Goal: Task Accomplishment & Management: Manage account settings

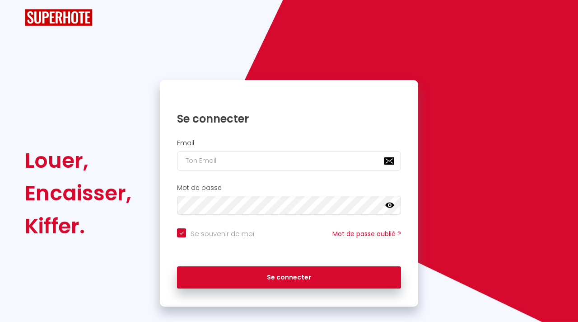
checkbox input "true"
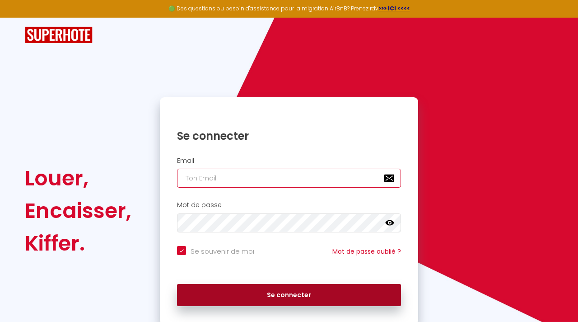
type input "[EMAIL_ADDRESS][DOMAIN_NAME]"
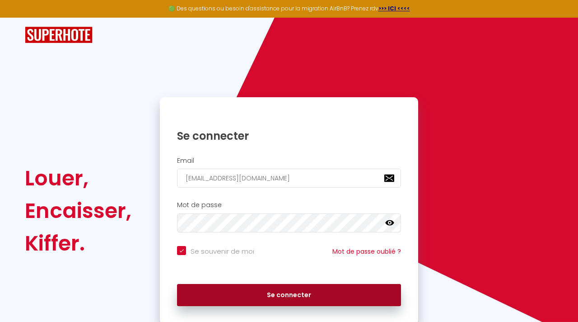
click at [239, 290] on button "Se connecter" at bounding box center [289, 295] width 224 height 23
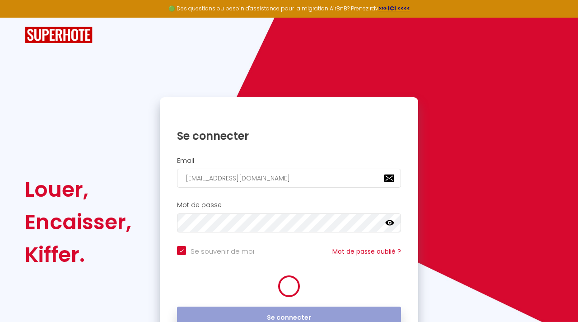
checkbox input "true"
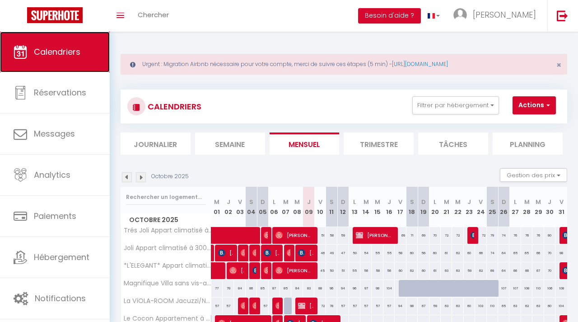
click at [79, 42] on link "Calendriers" at bounding box center [55, 52] width 110 height 41
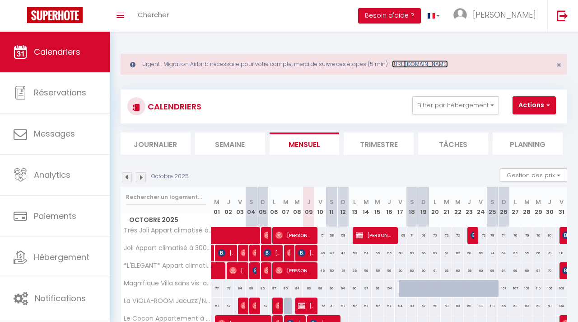
click at [448, 65] on link "[URL][DOMAIN_NAME]" at bounding box center [420, 64] width 56 height 8
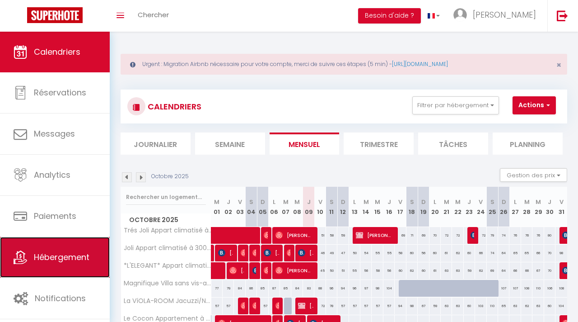
click at [56, 259] on span "Hébergement" at bounding box center [62, 256] width 56 height 11
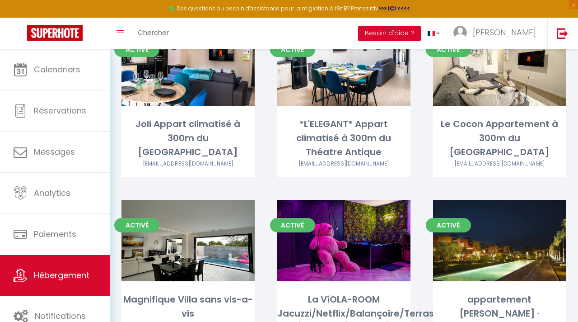
scroll to position [470, 0]
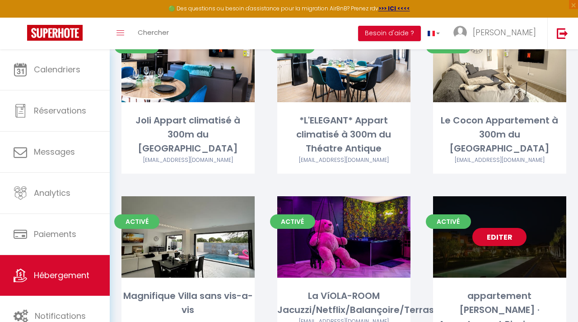
click at [502, 228] on link "Editer" at bounding box center [500, 237] width 54 height 18
select select "3"
select select "2"
select select "1"
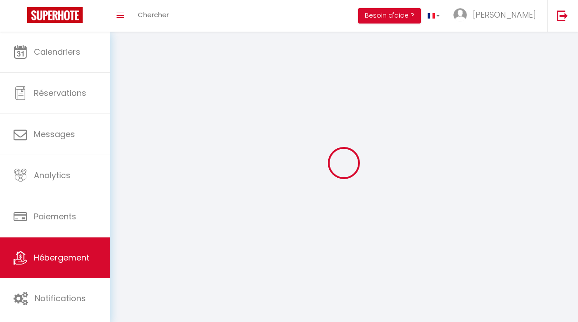
select select
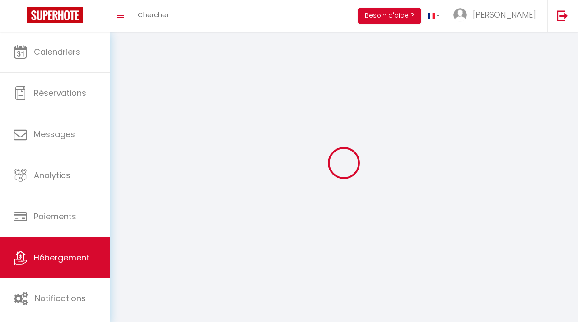
checkbox input "false"
select select
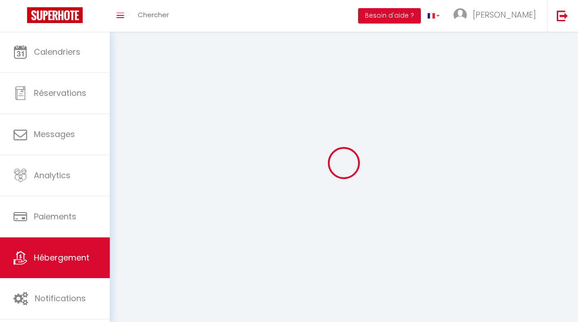
select select
select select "28"
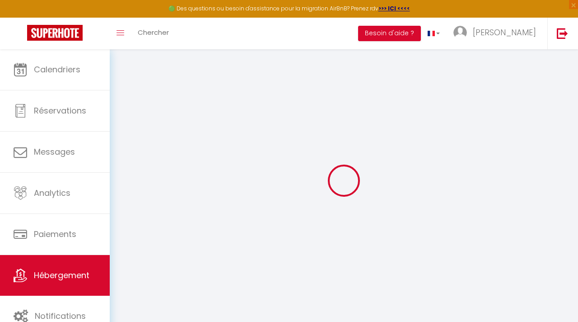
select select
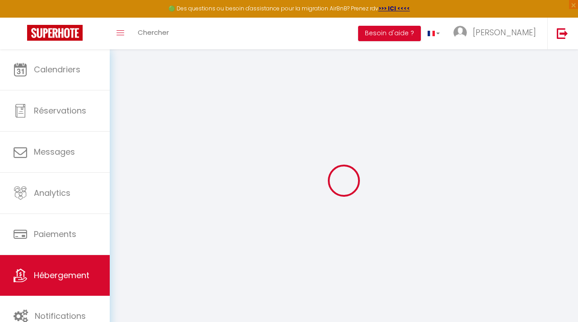
select select
checkbox input "false"
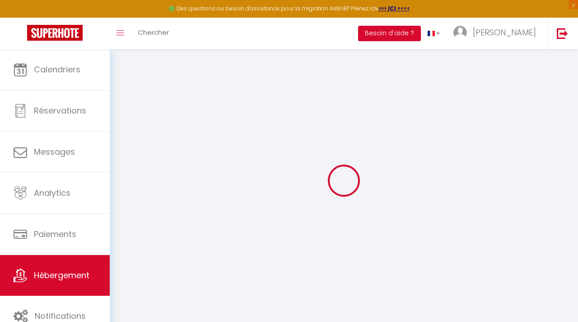
select select
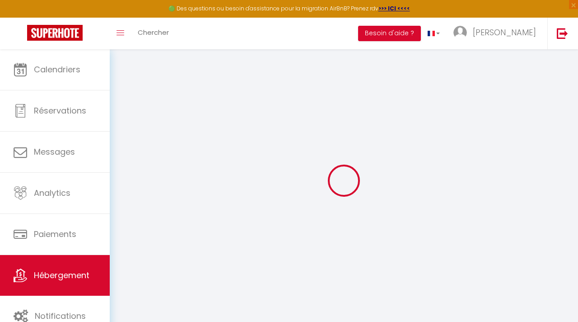
select select
checkbox input "false"
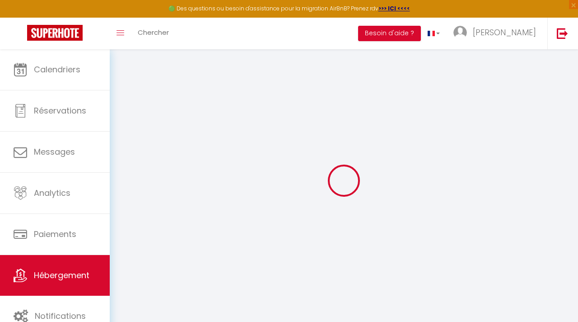
checkbox input "false"
select select
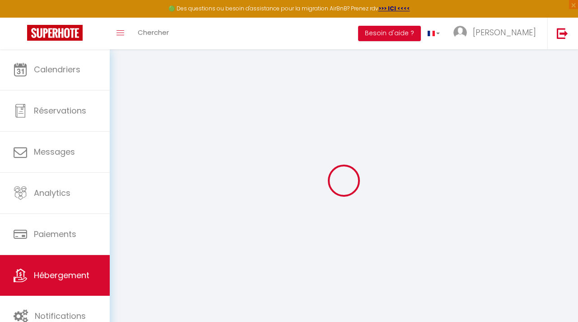
select select
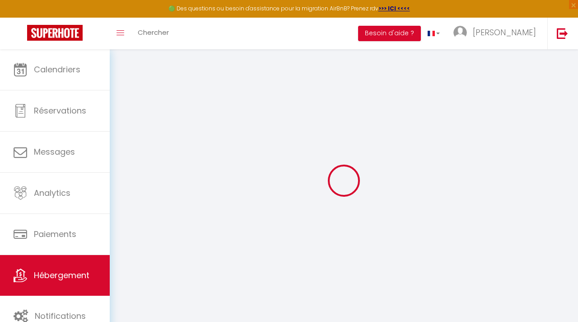
checkbox input "false"
select select
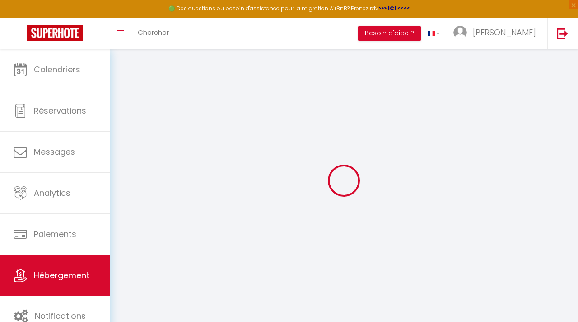
select select
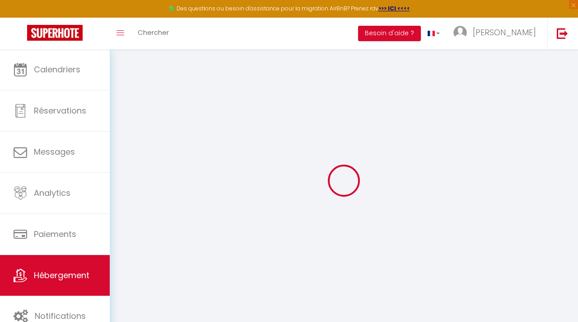
select select
checkbox input "false"
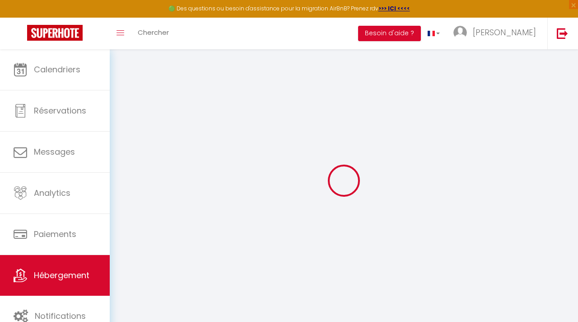
checkbox input "false"
select select
type input "appartement Phillipe Samira · Appartement Piscine pour Femme et jeux Enfants"
select select "5"
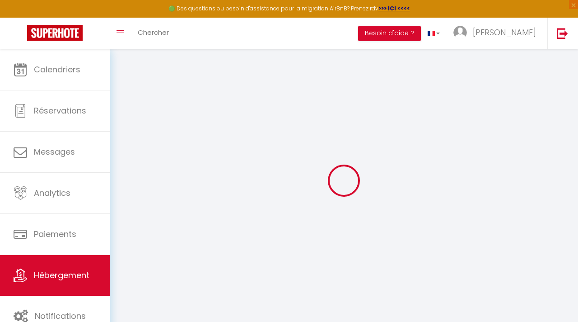
select select "2"
type input "800"
select select
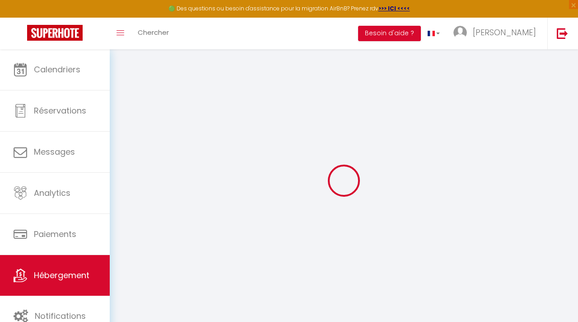
select select
type input "A 224 ,"
type input "41105"
type input "Marrakesh"
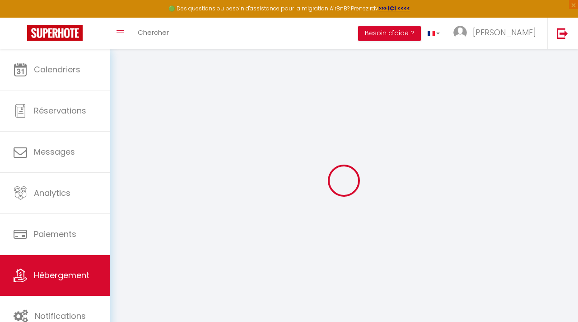
select select "146"
type input "[EMAIL_ADDRESS][DOMAIN_NAME]"
select select
checkbox input "false"
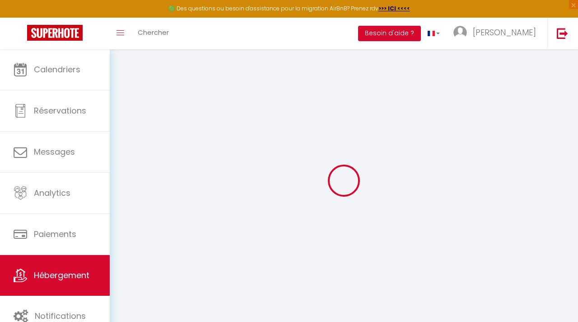
checkbox input "false"
type input "0"
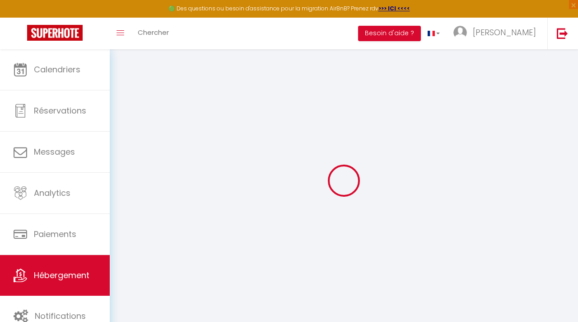
type input "0"
select select
checkbox input "false"
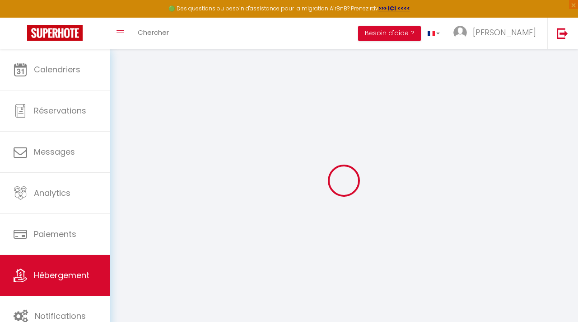
checkbox input "false"
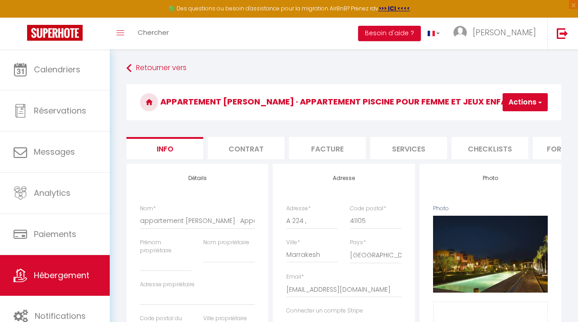
click at [526, 104] on button "Actions" at bounding box center [525, 102] width 45 height 18
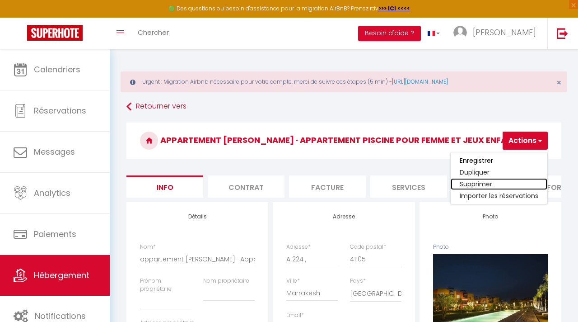
click at [481, 183] on link "Supprimer" at bounding box center [499, 184] width 97 height 12
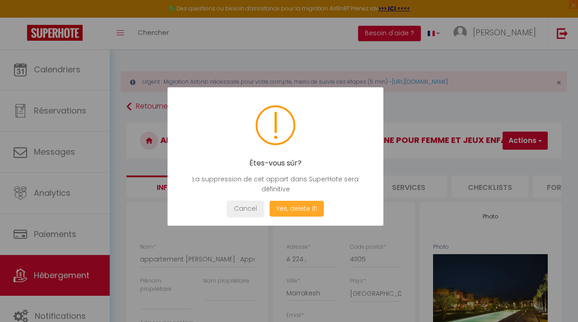
click at [297, 212] on button "Yes, delete it!" at bounding box center [297, 209] width 54 height 16
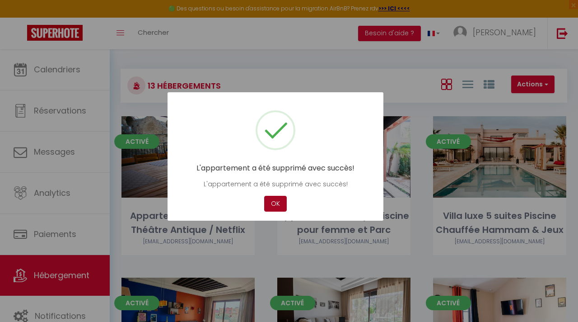
click at [274, 205] on button "OK" at bounding box center [275, 204] width 23 height 16
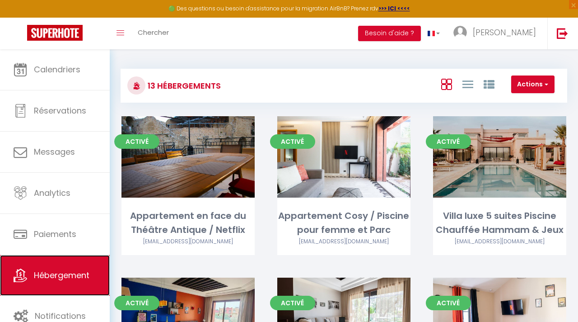
click at [50, 277] on span "Hébergement" at bounding box center [62, 274] width 56 height 11
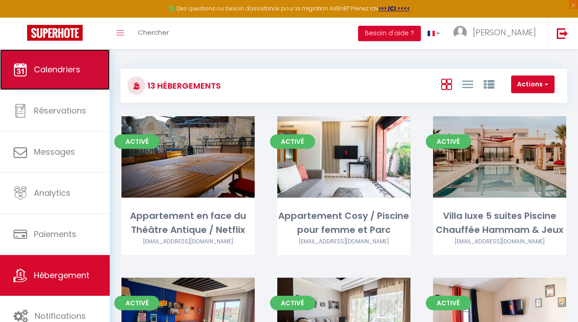
click at [72, 80] on link "Calendriers" at bounding box center [55, 69] width 110 height 41
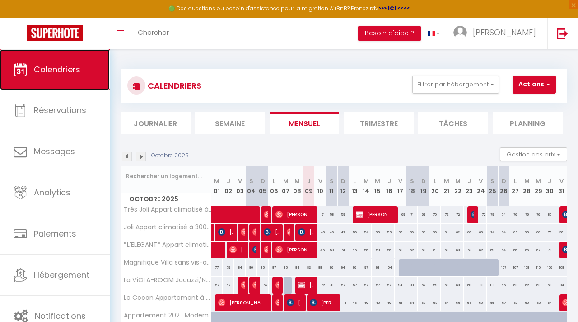
click at [72, 80] on link "Calendriers" at bounding box center [55, 69] width 110 height 41
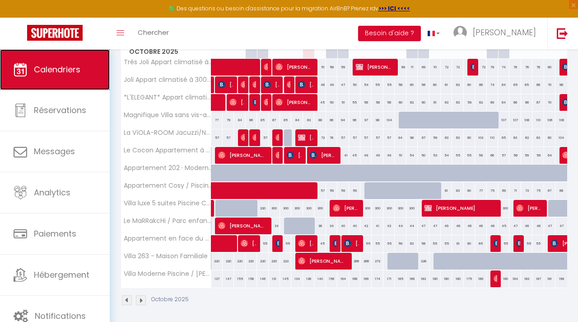
scroll to position [189, 0]
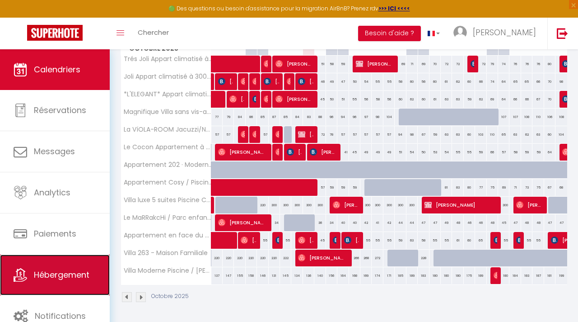
click at [52, 274] on span "Hébergement" at bounding box center [62, 274] width 56 height 11
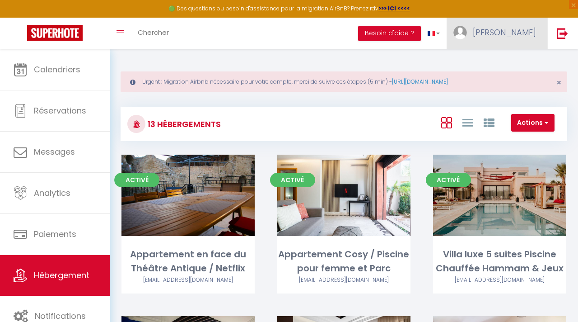
click at [518, 28] on span "[PERSON_NAME]" at bounding box center [504, 32] width 63 height 11
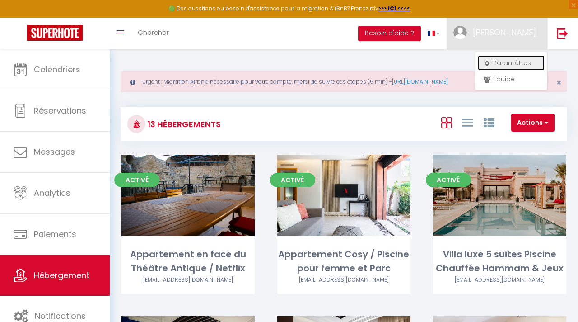
click at [499, 62] on link "Paramètres" at bounding box center [511, 62] width 67 height 15
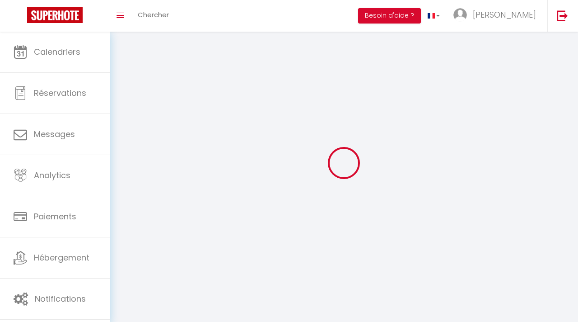
type input "[PERSON_NAME]"
type input "Assas"
type input "0760240635"
type input "96 chemin du nogaret"
type input "84100"
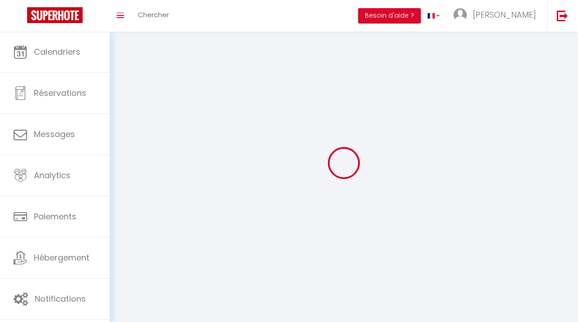
type input "orange"
type input "Lqugq7ZUannBgHrFW1Jlh3518"
type input "Jok2HiyykgKoCwinBlOEOZmqY"
select select "28"
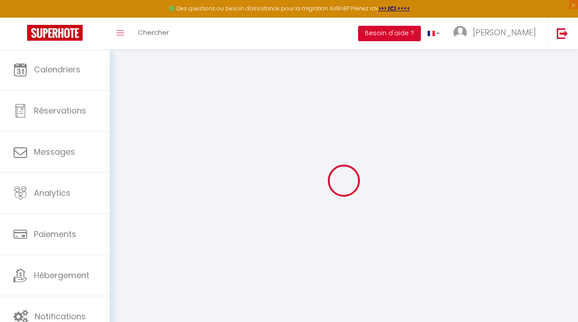
type input "Lqugq7ZUannBgHrFW1Jlh3518"
type input "Jok2HiyykgKoCwinBlOEOZmqY"
type input "https://app.superhote.com/#/get-available-rentals/Jok2HiyykgKoCwinBlOEOZmqY"
select select "fr"
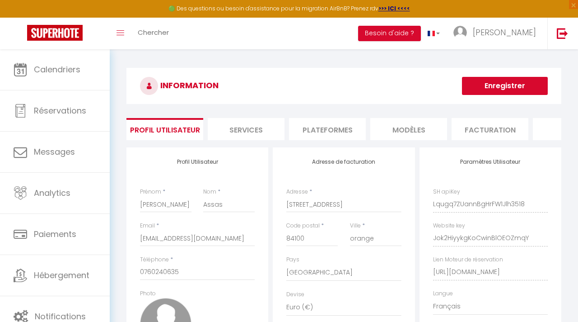
click at [416, 135] on li "MODÈLES" at bounding box center [409, 129] width 77 height 22
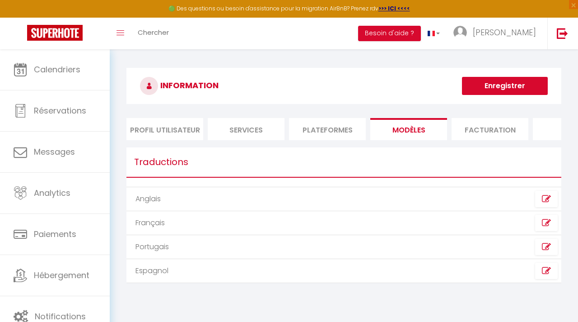
click at [327, 133] on li "Plateformes" at bounding box center [327, 129] width 77 height 22
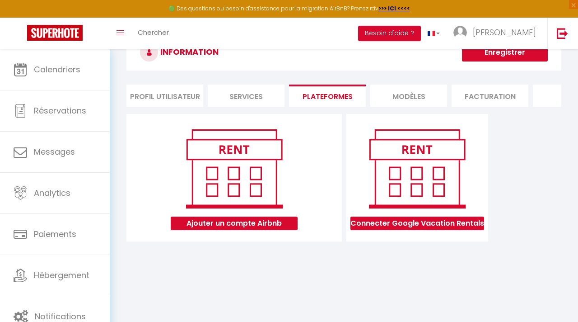
scroll to position [36, 0]
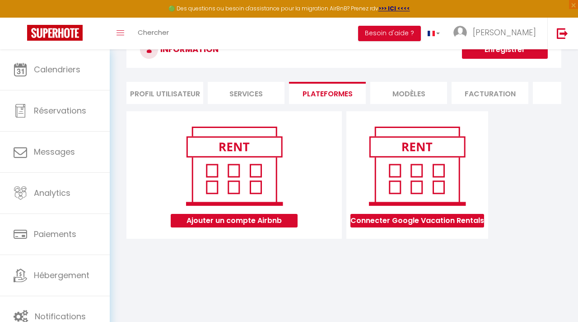
click at [258, 190] on img at bounding box center [234, 165] width 115 height 87
click at [269, 93] on li "Services" at bounding box center [246, 93] width 77 height 22
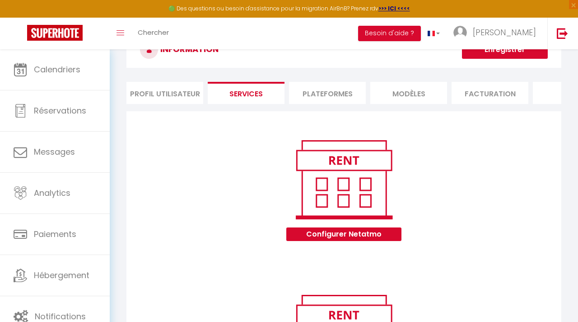
click at [315, 92] on li "Plateformes" at bounding box center [327, 93] width 77 height 22
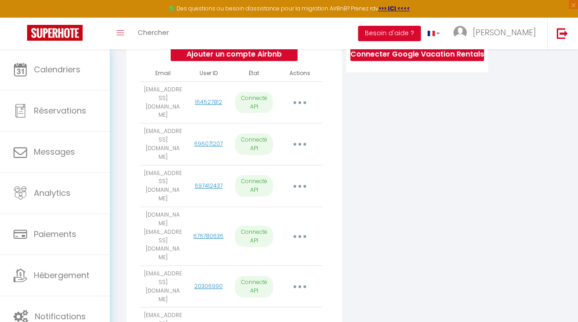
scroll to position [184, 0]
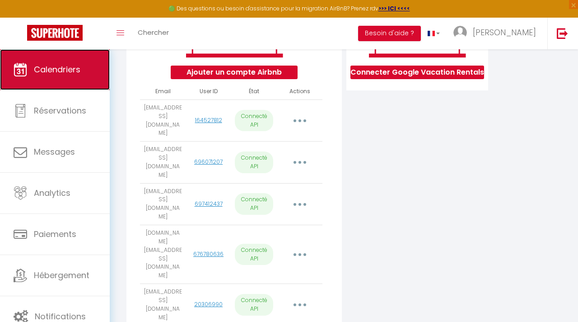
click at [75, 69] on span "Calendriers" at bounding box center [57, 69] width 47 height 11
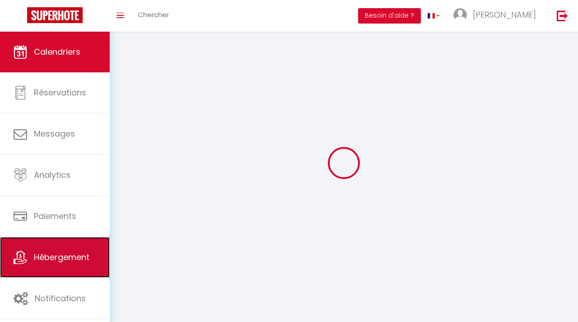
click at [81, 275] on link "Hébergement" at bounding box center [55, 257] width 110 height 41
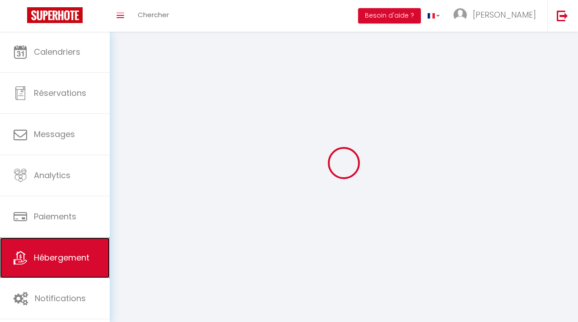
click at [66, 269] on link "Hébergement" at bounding box center [55, 257] width 110 height 41
click at [421, 15] on button "Besoin d'aide ?" at bounding box center [389, 15] width 63 height 15
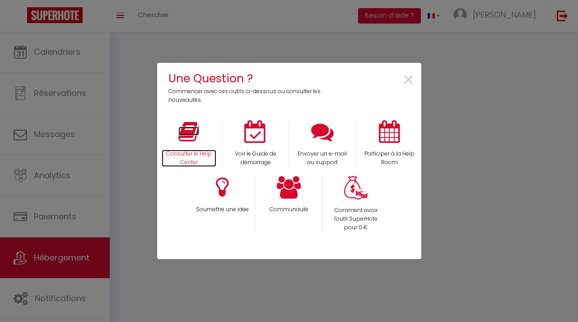
click at [194, 137] on icon at bounding box center [189, 131] width 21 height 23
click at [55, 150] on div "Une Question ? Commencer avec ces outils ci-dessous ou consulter les nouveautés…" at bounding box center [289, 161] width 578 height 322
click at [409, 80] on span "×" at bounding box center [409, 80] width 12 height 28
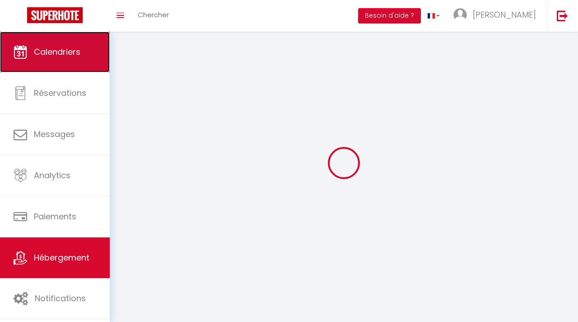
click at [49, 45] on link "Calendriers" at bounding box center [55, 52] width 110 height 41
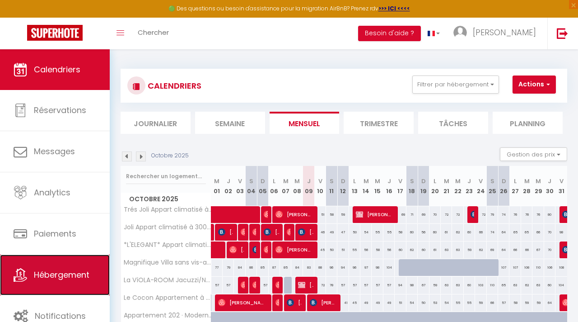
click at [61, 275] on span "Hébergement" at bounding box center [62, 274] width 56 height 11
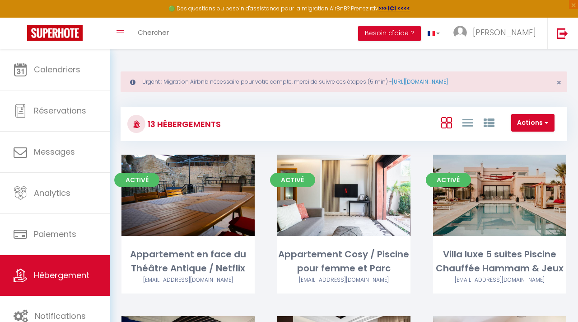
click at [273, 45] on div "Toggle menubar Chercher BUTTON Besoin d'aide ? Youssef Paramètres Équipe" at bounding box center [319, 34] width 506 height 32
click at [385, 9] on strong ">>> ICI <<<<" at bounding box center [395, 9] width 32 height 8
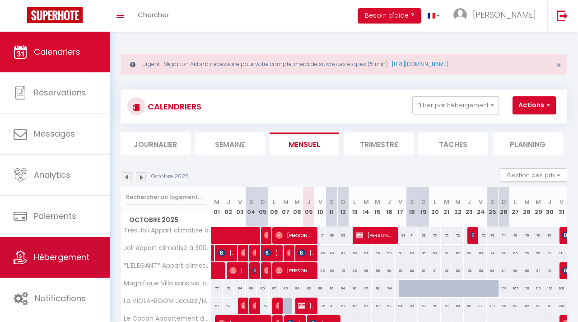
click at [84, 255] on span "Hébergement" at bounding box center [62, 256] width 56 height 11
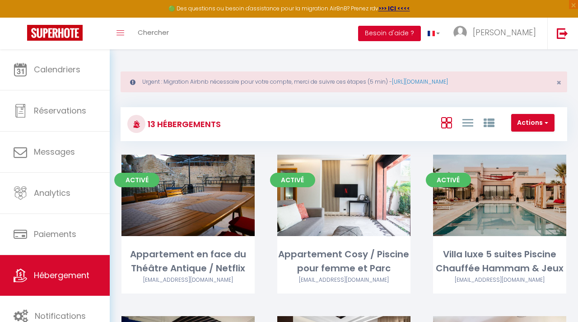
click at [421, 36] on button "Besoin d'aide ?" at bounding box center [389, 33] width 63 height 15
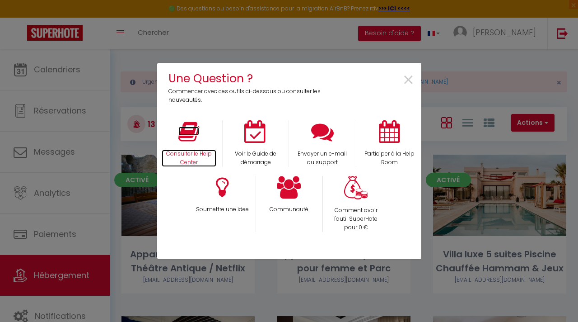
click at [189, 139] on icon at bounding box center [189, 131] width 21 height 23
click at [410, 82] on span "×" at bounding box center [409, 80] width 12 height 28
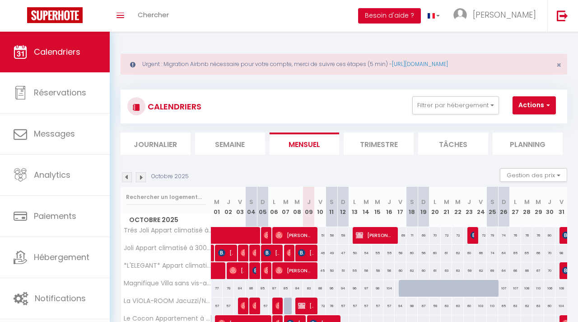
click at [417, 21] on button "Besoin d'aide ?" at bounding box center [389, 15] width 63 height 15
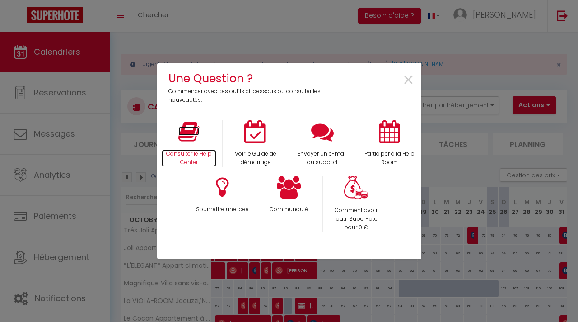
click at [180, 140] on icon at bounding box center [189, 131] width 21 height 23
click at [409, 79] on span "×" at bounding box center [409, 80] width 12 height 28
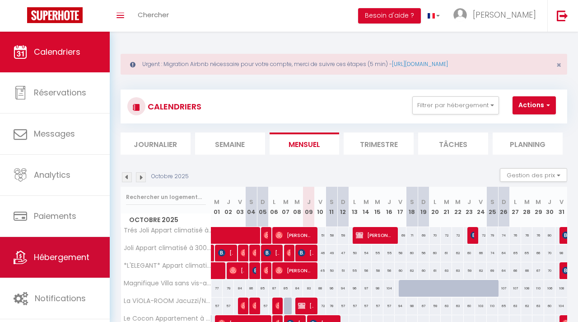
click at [49, 269] on link "Hébergement" at bounding box center [55, 257] width 110 height 41
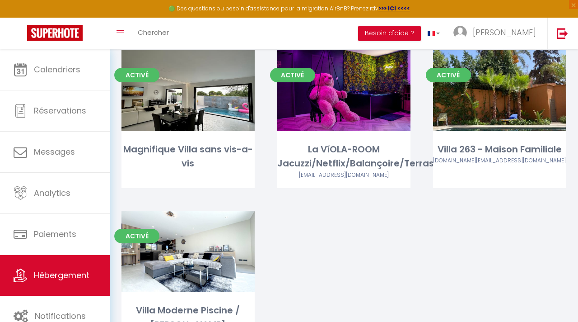
scroll to position [635, 0]
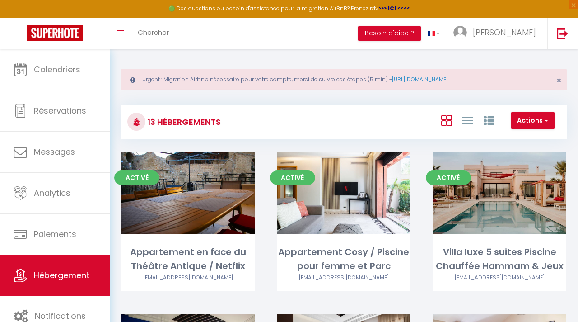
scroll to position [0, 0]
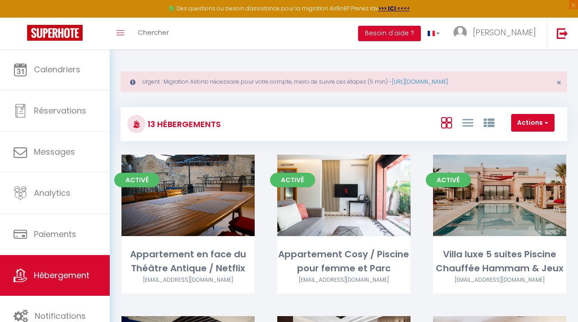
click at [348, 117] on div "Actions Créer un Hébergement Nouveau groupe" at bounding box center [418, 124] width 297 height 20
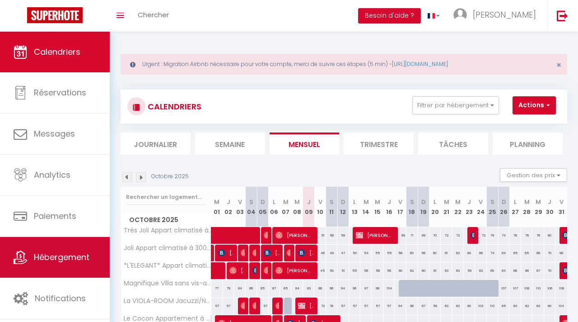
click at [64, 249] on link "Hébergement" at bounding box center [55, 257] width 110 height 41
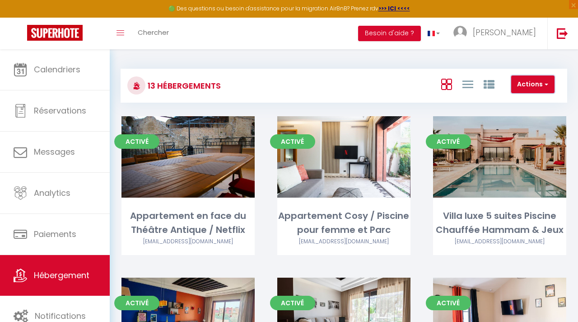
click at [531, 88] on button "Actions" at bounding box center [533, 84] width 43 height 18
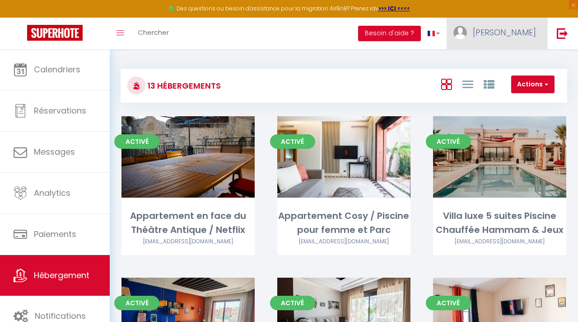
click at [519, 32] on span "[PERSON_NAME]" at bounding box center [504, 32] width 63 height 11
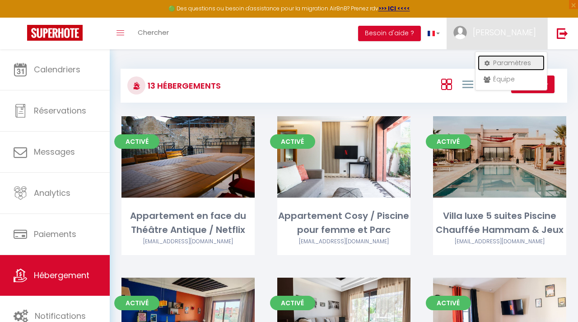
click at [504, 63] on link "Paramètres" at bounding box center [511, 62] width 67 height 15
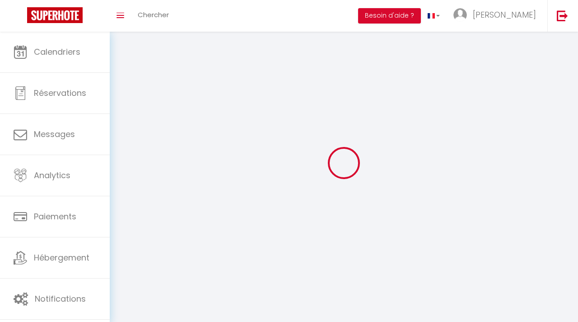
type input "[PERSON_NAME]"
type input "Assas"
type input "0760240635"
type input "96 chemin du nogaret"
type input "84100"
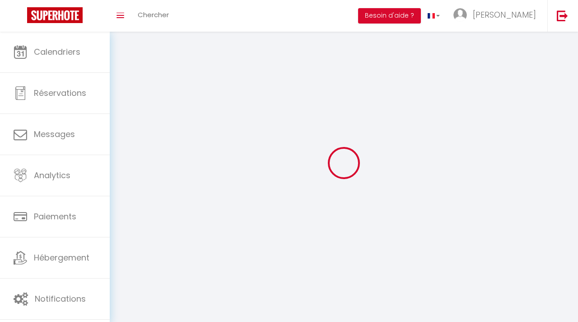
type input "orange"
type input "Lqugq7ZUannBgHrFW1Jlh3518"
type input "Jok2HiyykgKoCwinBlOEOZmqY"
select select "28"
type input "Lqugq7ZUannBgHrFW1Jlh3518"
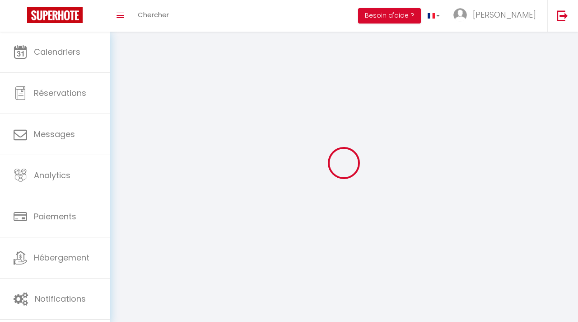
type input "Jok2HiyykgKoCwinBlOEOZmqY"
type input "https://app.superhote.com/#/get-available-rentals/Jok2HiyykgKoCwinBlOEOZmqY"
select select "fr"
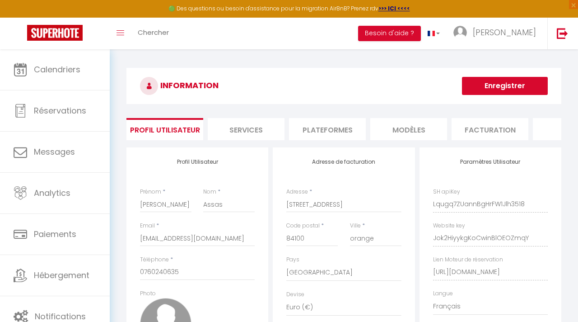
click at [336, 128] on li "Plateformes" at bounding box center [327, 129] width 77 height 22
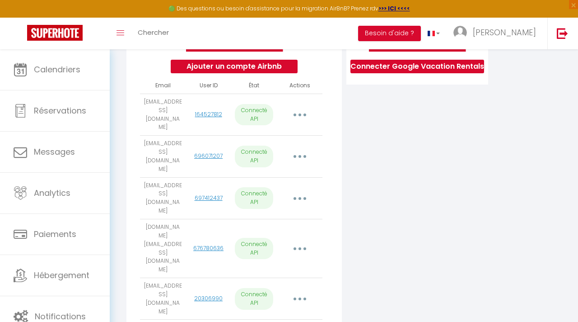
scroll to position [202, 0]
